Goal: Task Accomplishment & Management: Complete application form

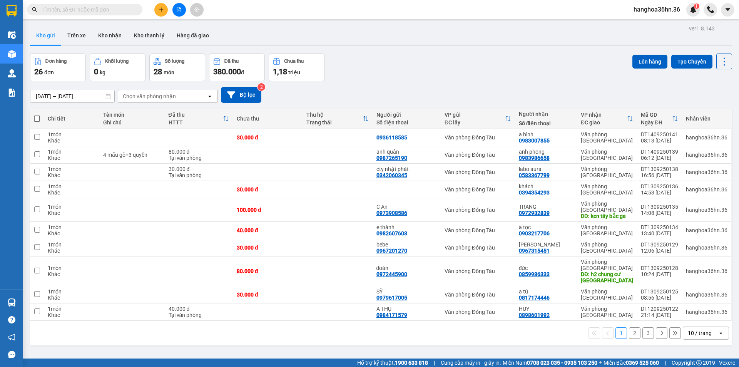
click at [163, 10] on icon "plus" at bounding box center [161, 9] width 5 height 5
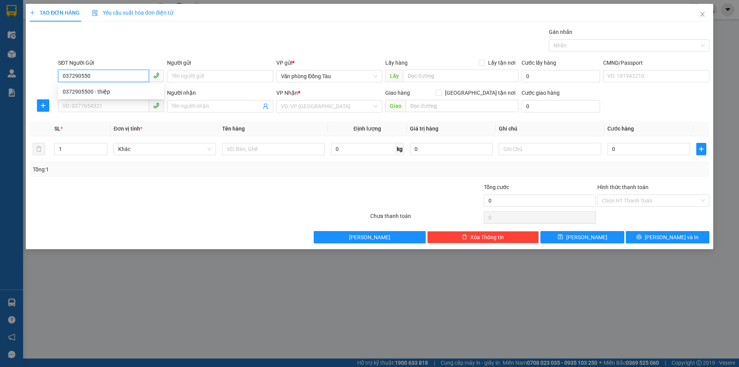
type input "0372905500"
click at [117, 88] on div "0372905500 - thiệp" at bounding box center [111, 91] width 97 height 8
type input "thiệp"
type input "0372905500"
click at [116, 108] on input "SĐT Người Nhận" at bounding box center [103, 106] width 91 height 12
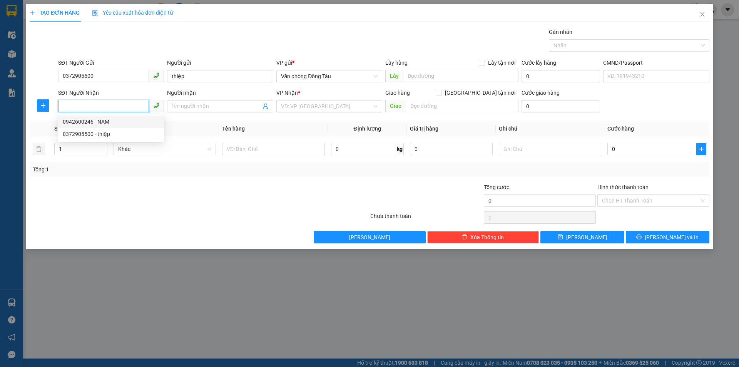
click at [117, 121] on div "0942600246 - NAM" at bounding box center [111, 121] width 97 height 8
type input "0942600246"
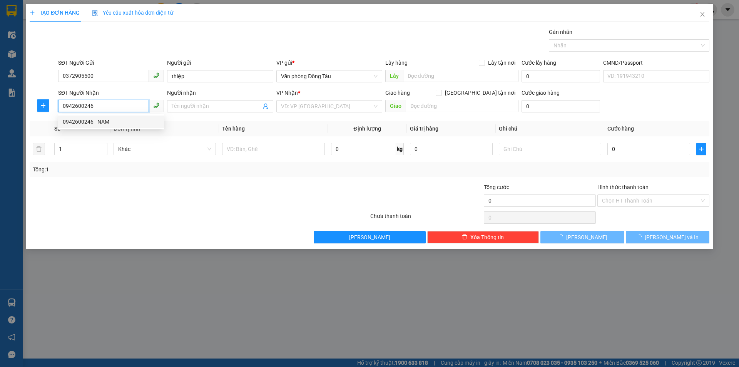
type input "NAM"
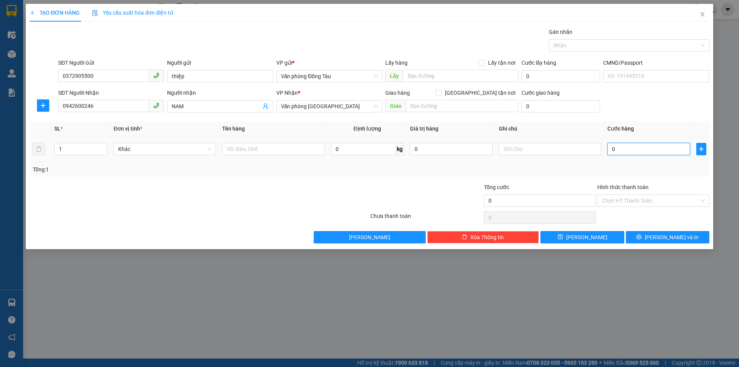
click at [641, 148] on input "0" at bounding box center [648, 149] width 83 height 12
type input "3"
type input "30"
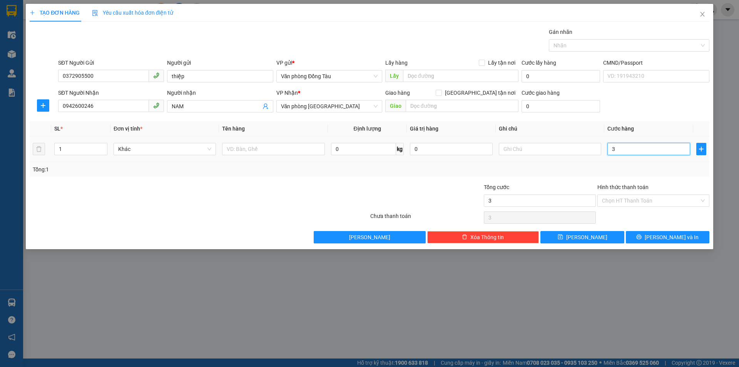
type input "30"
type input "300"
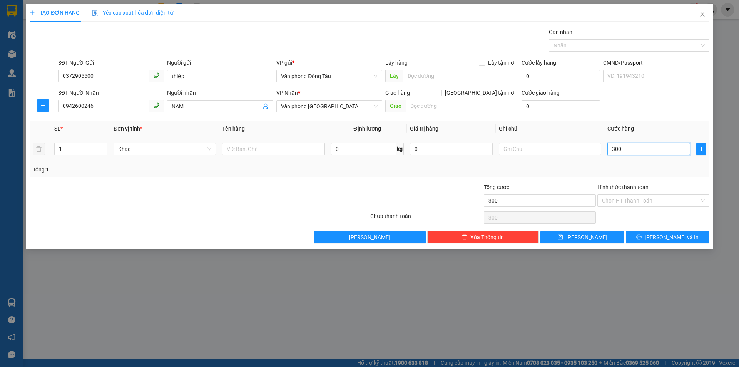
type input "3.000"
type input "30.000"
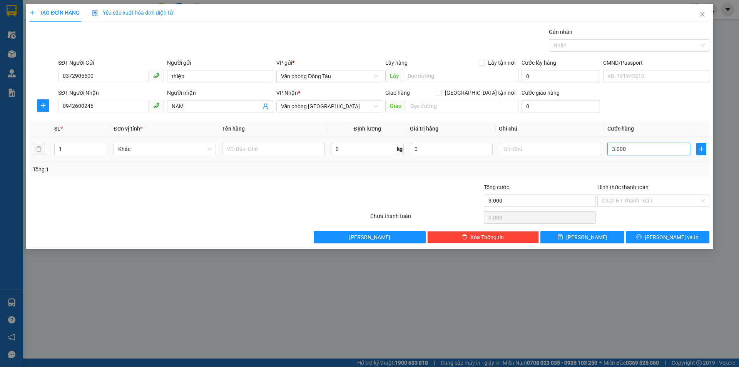
type input "30.000"
click at [641, 238] on icon "printer" at bounding box center [638, 236] width 5 height 5
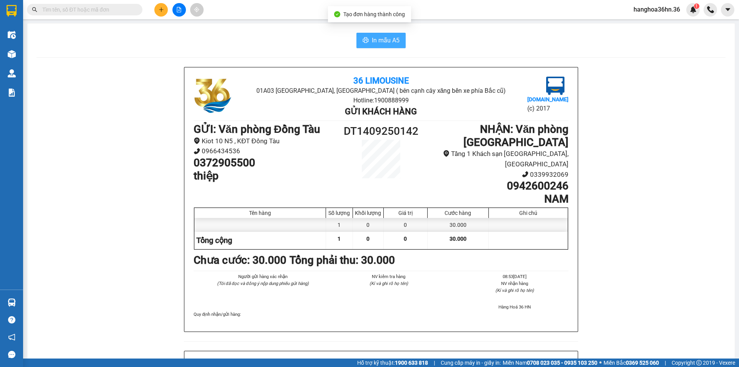
click at [357, 40] on button "In mẫu A5" at bounding box center [380, 40] width 49 height 15
click at [509, 252] on div "Chưa cước : 30.000 Tổng phải thu: 30.000" at bounding box center [381, 260] width 375 height 17
click at [364, 40] on icon "printer" at bounding box center [366, 39] width 6 height 5
click at [161, 9] on icon "plus" at bounding box center [161, 9] width 5 height 5
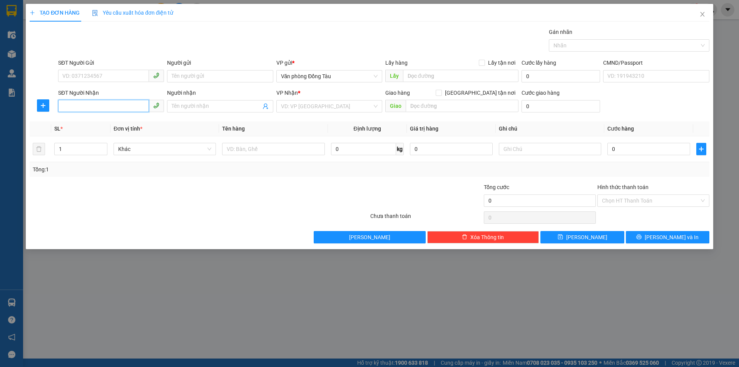
click at [119, 107] on input "SĐT Người Nhận" at bounding box center [103, 106] width 91 height 12
type input "0965451086"
click at [221, 104] on input "Người nhận" at bounding box center [216, 106] width 89 height 8
type input "tâm anh"
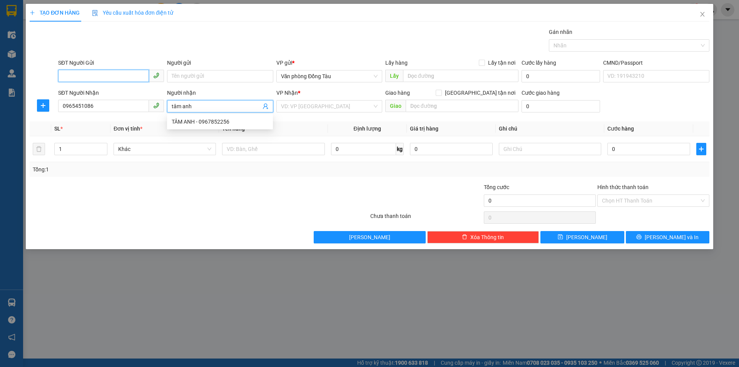
click at [125, 78] on input "SĐT Người Gửi" at bounding box center [103, 76] width 91 height 12
type input "0978687759"
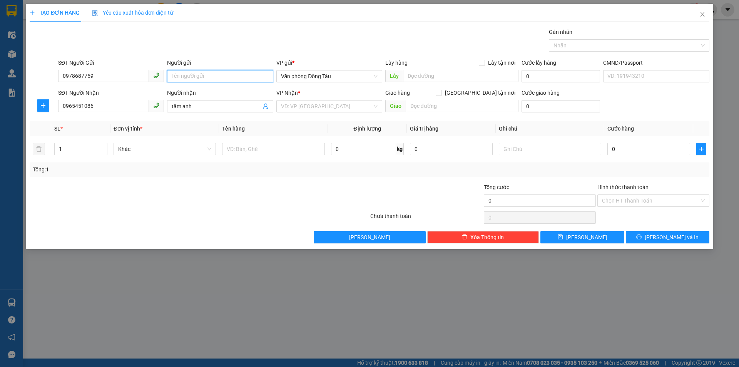
click at [220, 76] on input "Người gửi" at bounding box center [220, 76] width 106 height 12
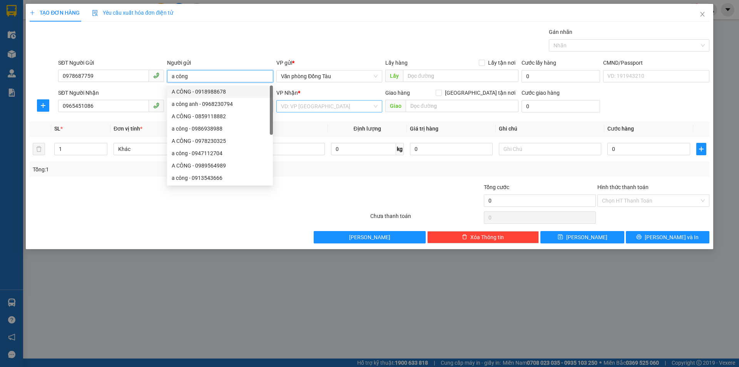
type input "a công"
click at [310, 105] on input "search" at bounding box center [326, 106] width 91 height 12
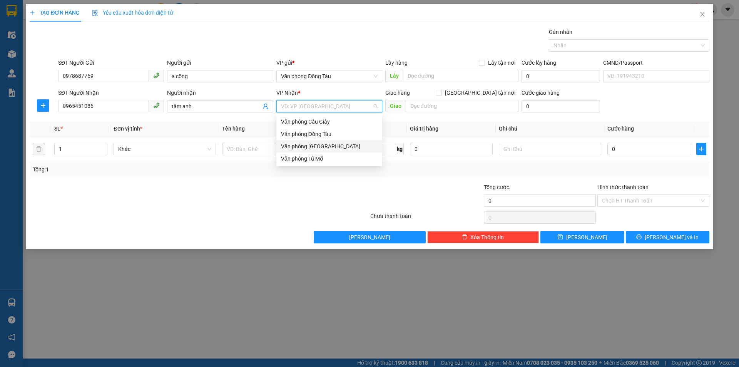
click at [319, 148] on div "Văn phòng [GEOGRAPHIC_DATA]" at bounding box center [329, 146] width 97 height 8
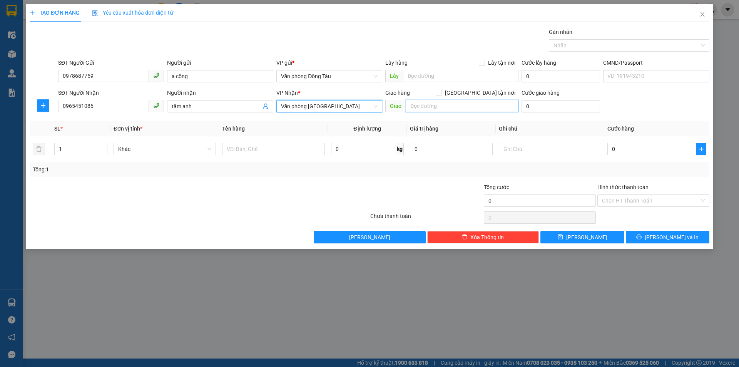
click at [438, 108] on input "text" at bounding box center [462, 106] width 113 height 12
type input "chung cư c5 hạc thành"
click at [474, 107] on input "chung cư c5 hạc thành" at bounding box center [462, 106] width 113 height 12
click at [534, 108] on input "0" at bounding box center [560, 106] width 78 height 12
type input "7"
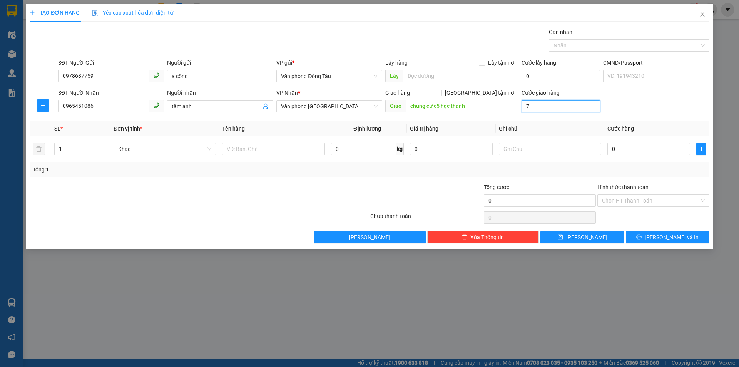
type input "7"
type input "70"
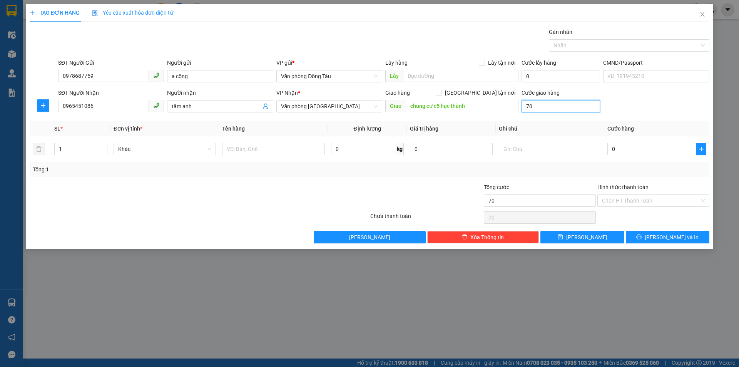
type input "700"
type input "7.000"
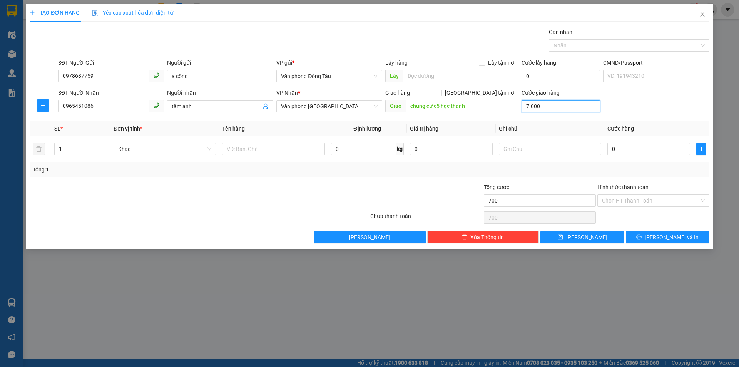
type input "7.000"
type input "70.000"
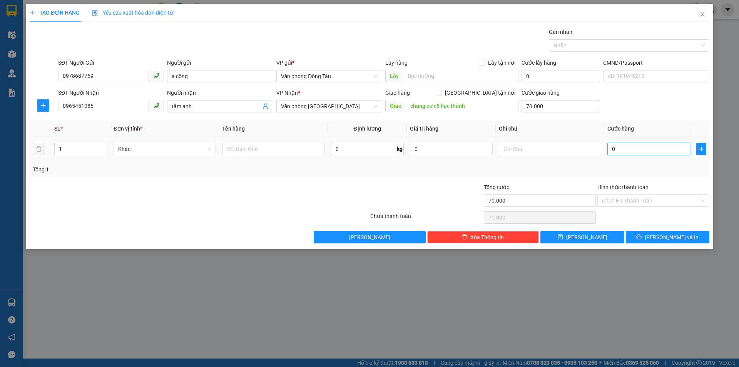
click at [620, 148] on input "0" at bounding box center [648, 149] width 83 height 12
type input "3"
type input "70.003"
type input "30"
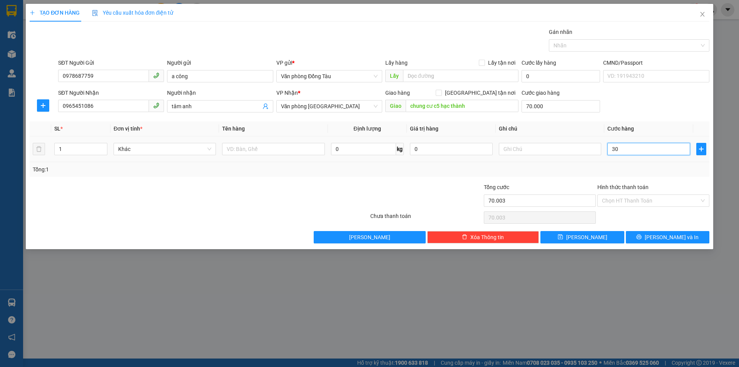
type input "70.030"
type input "300"
type input "70.300"
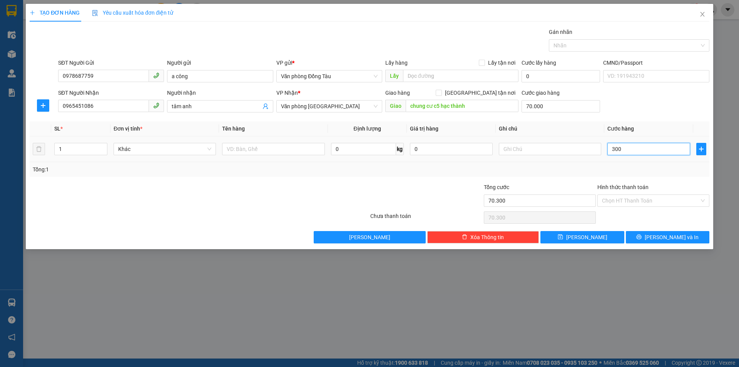
type input "3.000"
type input "73.000"
type input "30.000"
type input "100.000"
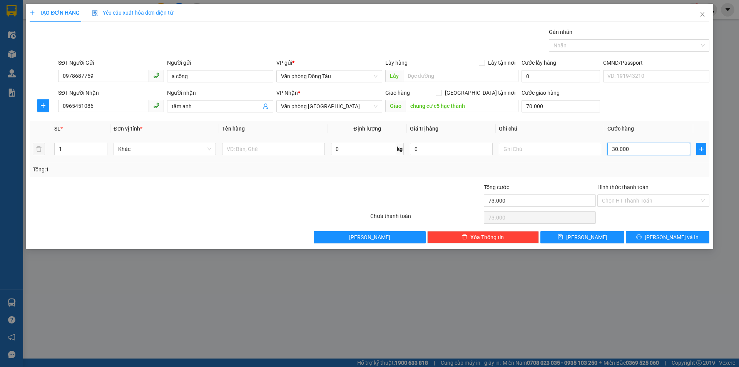
type input "100.000"
type input "30.000"
click at [674, 238] on span "[PERSON_NAME] và In" at bounding box center [671, 237] width 54 height 8
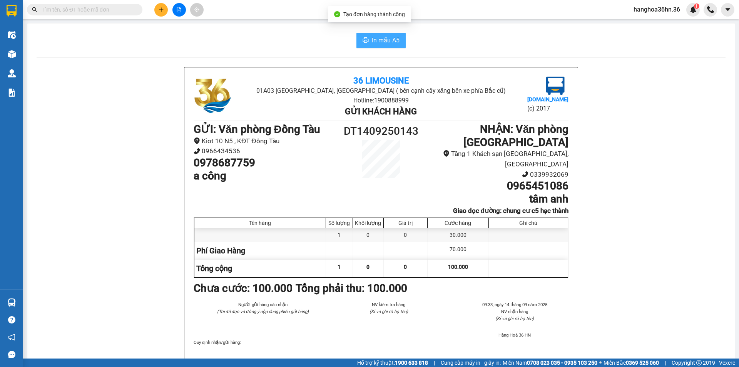
click at [378, 38] on span "In mẫu A5" at bounding box center [386, 40] width 28 height 10
click at [160, 6] on button at bounding box center [160, 9] width 13 height 13
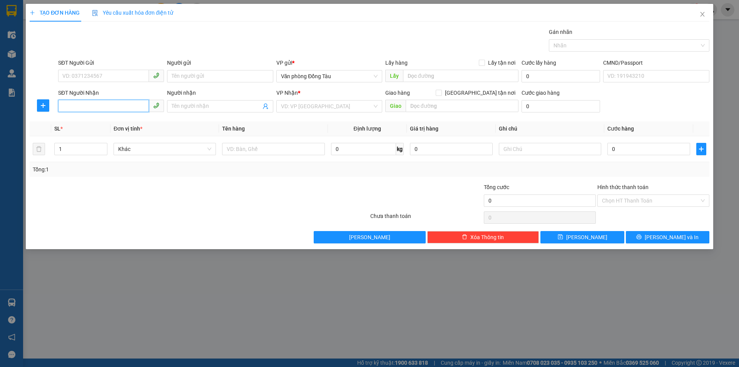
click at [99, 102] on input "SĐT Người Nhận" at bounding box center [103, 106] width 91 height 12
paste input "0932208559"
type input "0932208559"
click at [212, 107] on input "Người nhận" at bounding box center [216, 106] width 89 height 8
type input "[PERSON_NAME]"
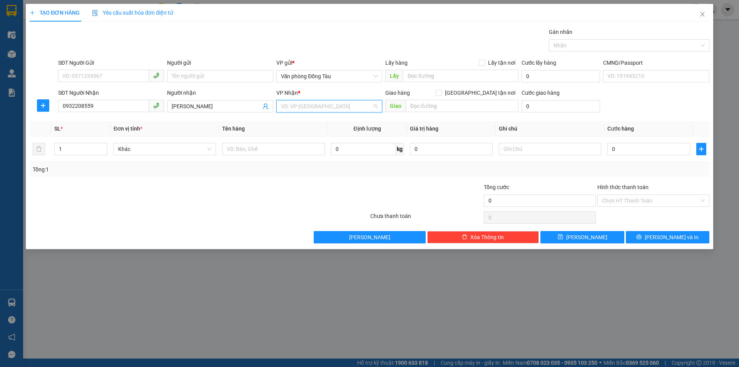
click at [320, 111] on input "search" at bounding box center [326, 106] width 91 height 12
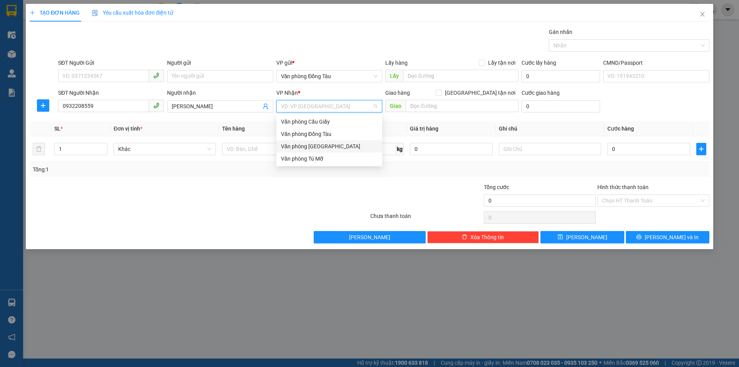
click at [329, 146] on div "Văn phòng [GEOGRAPHIC_DATA]" at bounding box center [329, 146] width 97 height 8
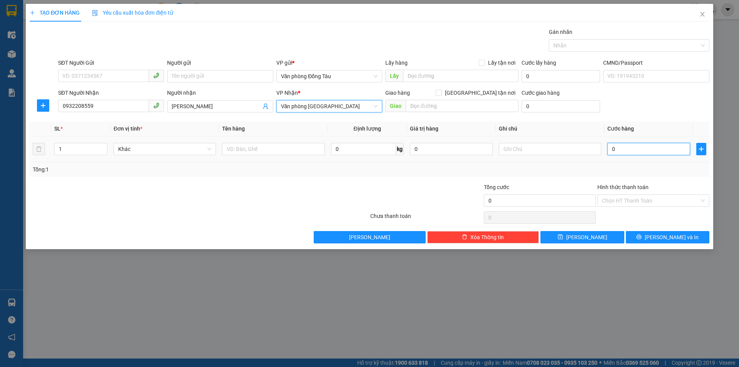
click at [618, 148] on input "0" at bounding box center [648, 149] width 83 height 12
type input "4"
type input "40"
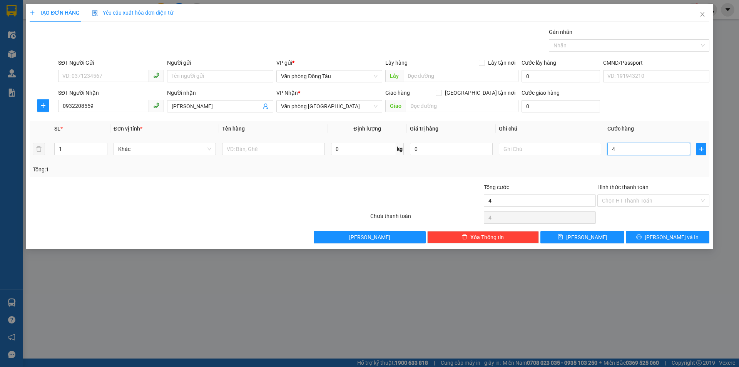
type input "40"
type input "400"
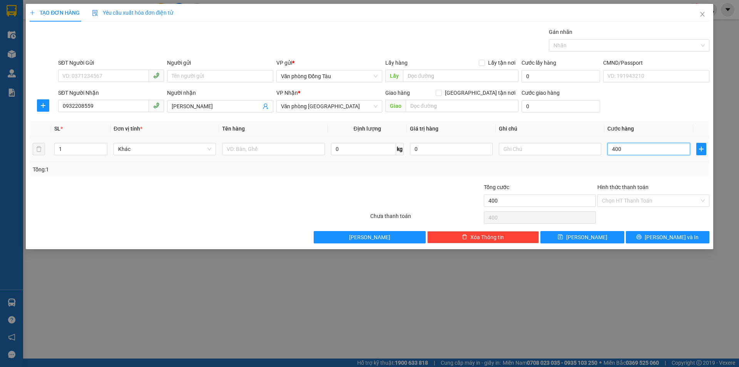
type input "4.000"
type input "40.000"
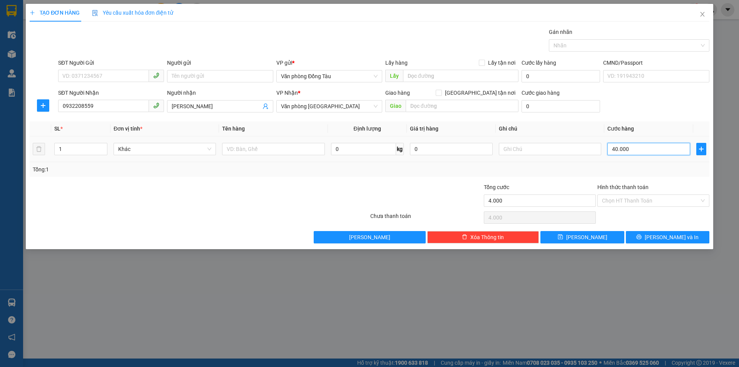
type input "40.000"
click at [691, 242] on button "[PERSON_NAME] và In" at bounding box center [667, 237] width 83 height 12
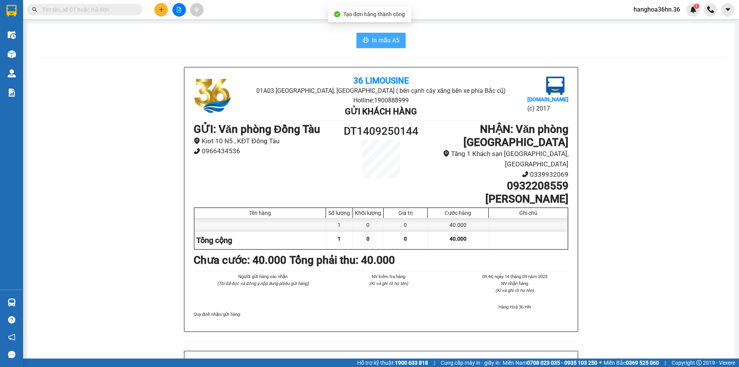
click at [376, 39] on span "In mẫu A5" at bounding box center [386, 40] width 28 height 10
click at [161, 10] on icon "plus" at bounding box center [161, 9] width 5 height 5
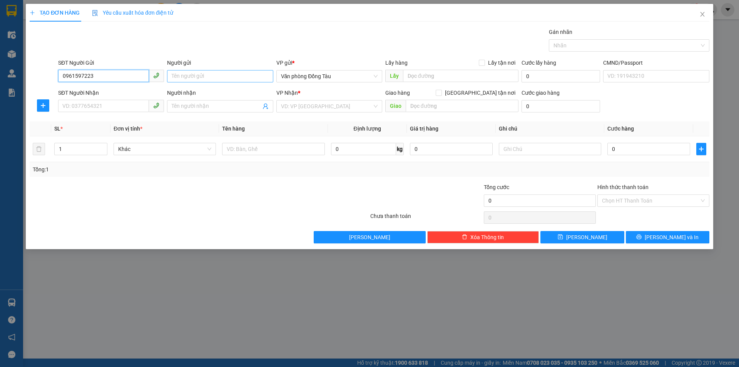
type input "0961597223"
click at [190, 74] on input "Người gửi" at bounding box center [220, 76] width 106 height 12
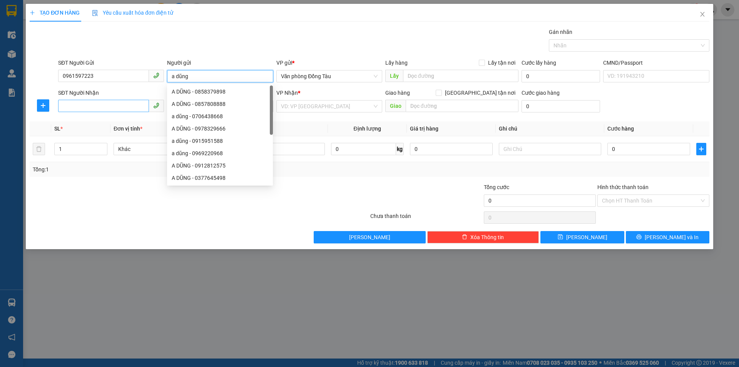
type input "a dũng"
click at [114, 107] on input "SĐT Người Nhận" at bounding box center [103, 106] width 91 height 12
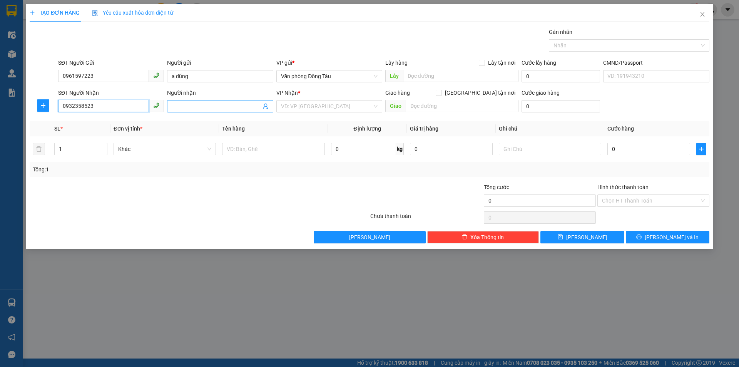
type input "0932358523"
click at [187, 105] on input "Người nhận" at bounding box center [216, 106] width 89 height 8
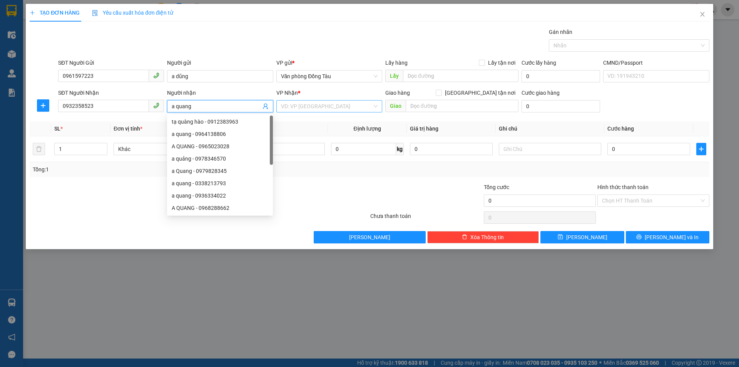
type input "a quang"
click at [322, 105] on input "search" at bounding box center [326, 106] width 91 height 12
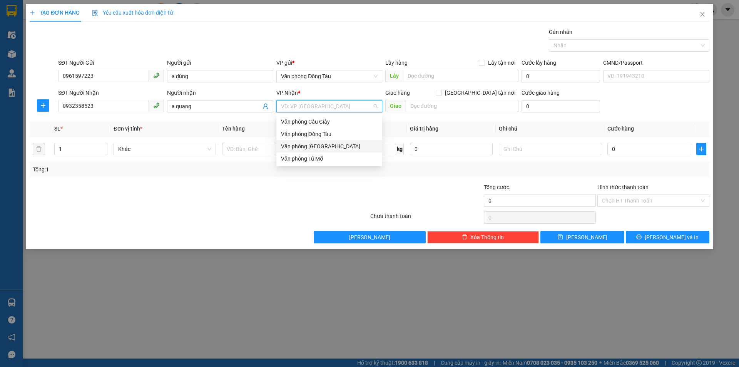
click at [336, 149] on div "Văn phòng [GEOGRAPHIC_DATA]" at bounding box center [329, 146] width 97 height 8
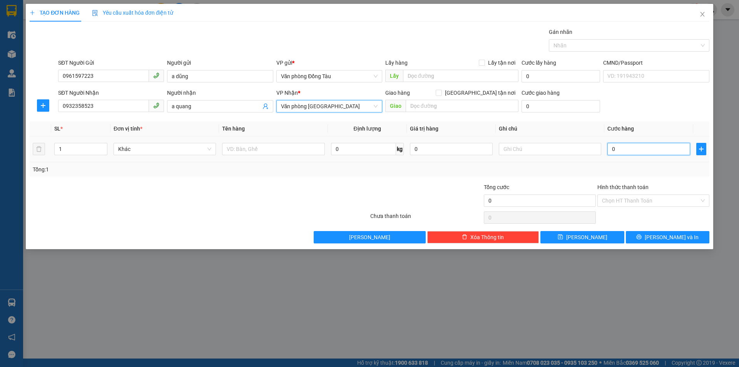
click at [622, 148] on input "0" at bounding box center [648, 149] width 83 height 12
type input "3"
type input "30"
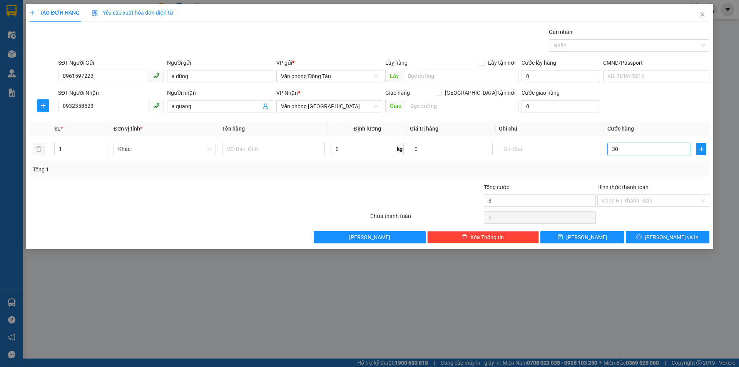
type input "30"
type input "300"
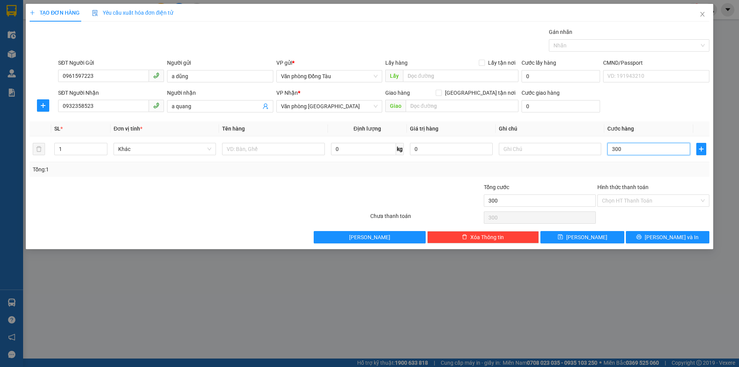
type input "3.000"
type input "30.000"
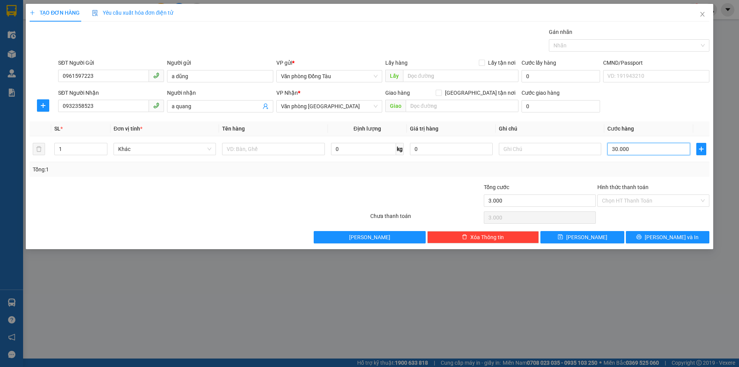
type input "30.000"
click at [661, 236] on span "[PERSON_NAME] và In" at bounding box center [671, 237] width 54 height 8
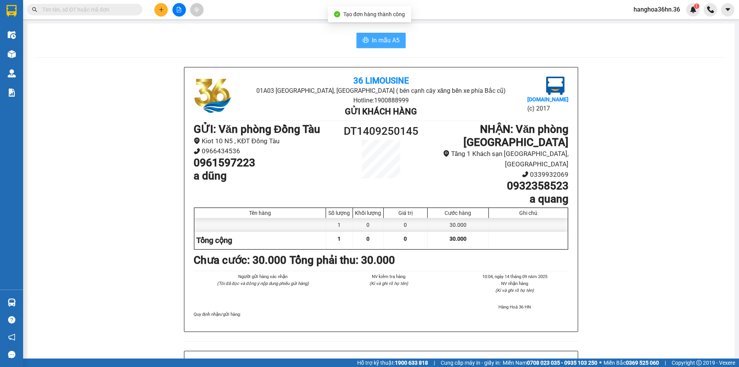
click at [383, 45] on span "In mẫu A5" at bounding box center [386, 40] width 28 height 10
